Goal: Information Seeking & Learning: Learn about a topic

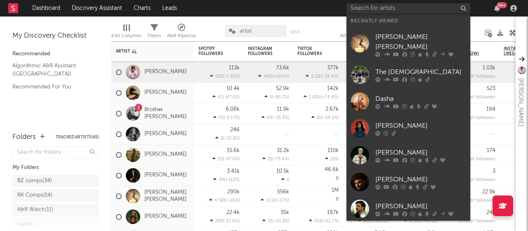
click at [371, 9] on input "text" at bounding box center [409, 8] width 124 height 10
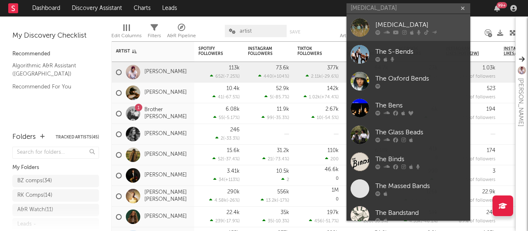
type input "[MEDICAL_DATA]"
click at [400, 33] on div at bounding box center [420, 32] width 91 height 5
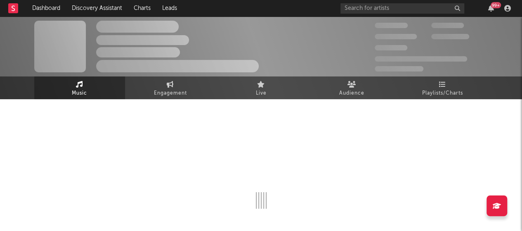
select select "6m"
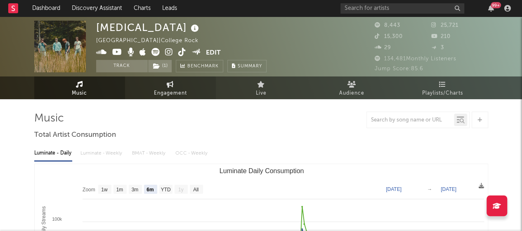
click at [172, 90] on span "Engagement" at bounding box center [170, 93] width 33 height 10
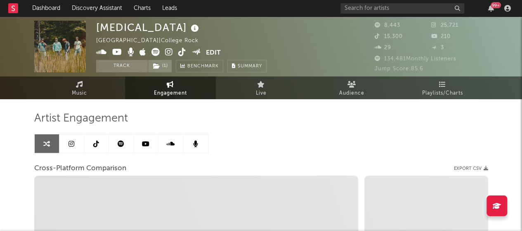
select select "1w"
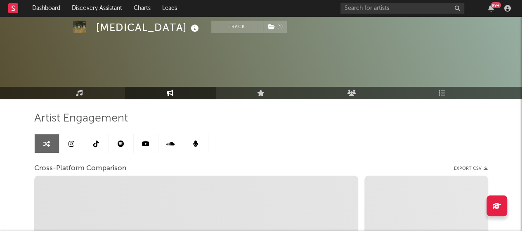
scroll to position [27, 0]
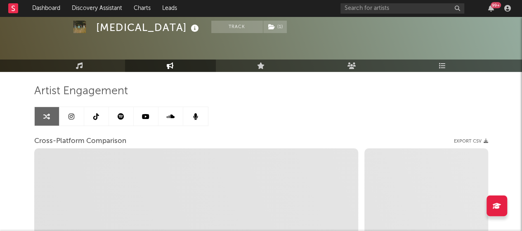
click at [116, 116] on link at bounding box center [121, 116] width 25 height 19
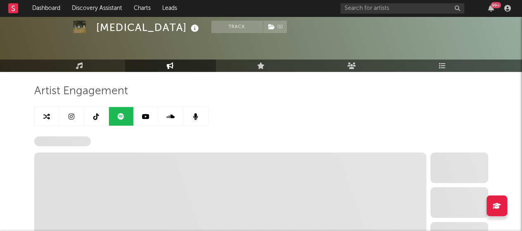
select select "6m"
select select "1w"
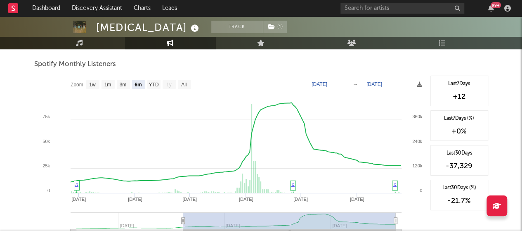
scroll to position [296, 0]
